Goal: Information Seeking & Learning: Learn about a topic

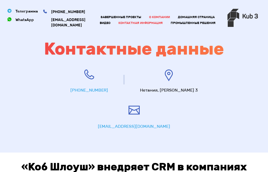
click at [158, 15] on font "О компании" at bounding box center [159, 17] width 21 height 4
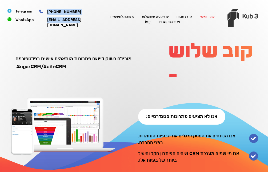
drag, startPoint x: 86, startPoint y: 26, endPoint x: 98, endPoint y: 30, distance: 12.5
click at [98, 29] on ul "עמוד ראשי אודות חברה פרוייקטים שהושלמו פתרונות לתעשייה פרטי התקשרות וִידֵאוֹ" at bounding box center [163, 20] width 130 height 22
drag, startPoint x: 87, startPoint y: 28, endPoint x: 76, endPoint y: 26, distance: 11.4
click at [76, 26] on header "עמוד ראשי אודות חברה פרוייקטים שהושלמו פתרונות לתעשייה פרטי התקשרות וִידֵאוֹ +9…" at bounding box center [134, 15] width 248 height 31
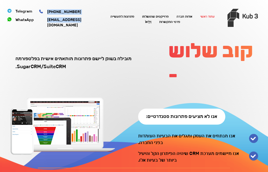
copy header "וִידֵאוֹ +972-53-902-70-88 info@kub3.co.il"
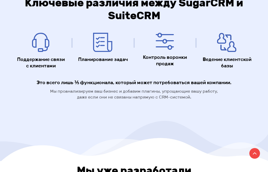
scroll to position [994, 0]
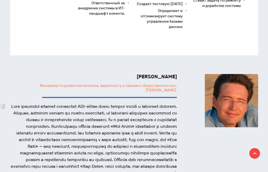
scroll to position [2915, 0]
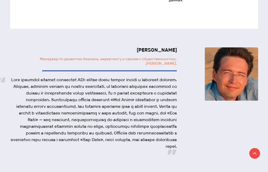
click at [189, 58] on div "Юрий Гранков Менеджер по развитию бизнеса, маркетингу и связям с общественность…" at bounding box center [134, 100] width 248 height 107
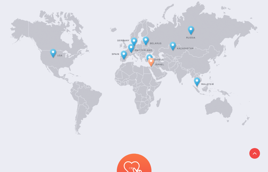
scroll to position [0, 0]
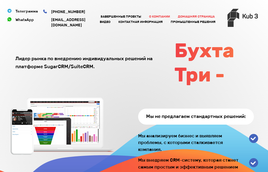
click at [154, 17] on font "О компании" at bounding box center [159, 17] width 21 height 4
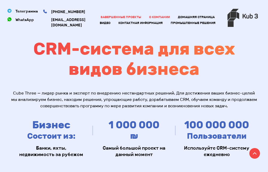
click at [105, 17] on font "Завершенные проекты" at bounding box center [121, 17] width 41 height 4
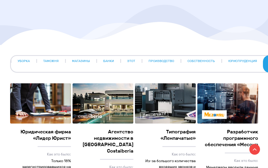
scroll to position [160, 0]
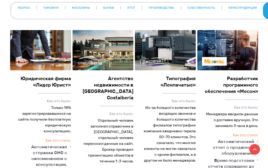
drag, startPoint x: 107, startPoint y: 79, endPoint x: 132, endPoint y: 89, distance: 26.9
click at [132, 89] on div "Агентство недвижимости в Испании Costaiberia" at bounding box center [103, 91] width 61 height 31
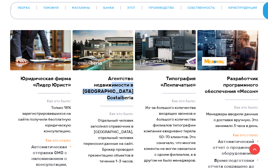
click at [134, 89] on div "Подробности проекта Агентство недвижимости в Испании Costaiberia Как это было: …" at bounding box center [103, 146] width 62 height 232
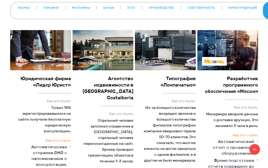
drag, startPoint x: 124, startPoint y: 87, endPoint x: 95, endPoint y: 78, distance: 29.9
click at [106, 80] on div "Агентство недвижимости в Испании Costaiberia" at bounding box center [103, 91] width 61 height 31
click at [106, 78] on div "Агентство недвижимости в Испании Costaiberia" at bounding box center [103, 91] width 61 height 31
drag, startPoint x: 107, startPoint y: 79, endPoint x: 135, endPoint y: 91, distance: 30.5
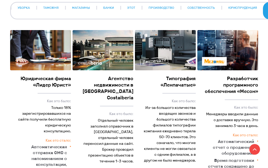
click at [135, 91] on div "Типография «Ленпачатые»" at bounding box center [165, 85] width 61 height 18
drag, startPoint x: 137, startPoint y: 90, endPoint x: 121, endPoint y: 85, distance: 17.0
click at [97, 84] on font "Агентство недвижимости в Испании Costaiberia" at bounding box center [108, 88] width 51 height 25
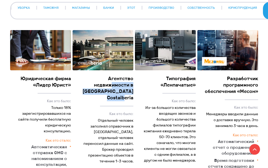
drag, startPoint x: 109, startPoint y: 77, endPoint x: 130, endPoint y: 92, distance: 25.5
click at [130, 92] on font "Агентство недвижимости в Испании Costaiberia" at bounding box center [108, 88] width 51 height 25
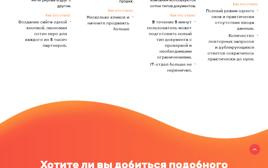
scroll to position [834, 0]
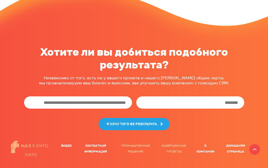
click at [129, 146] on font "Промышленные решения" at bounding box center [135, 149] width 29 height 10
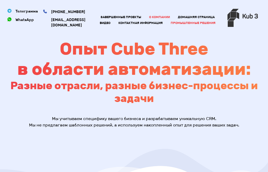
click at [151, 16] on font "О компании" at bounding box center [159, 17] width 21 height 4
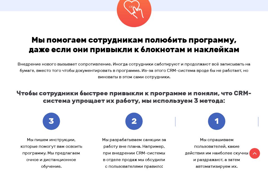
scroll to position [880, 0]
